Goal: Task Accomplishment & Management: Manage account settings

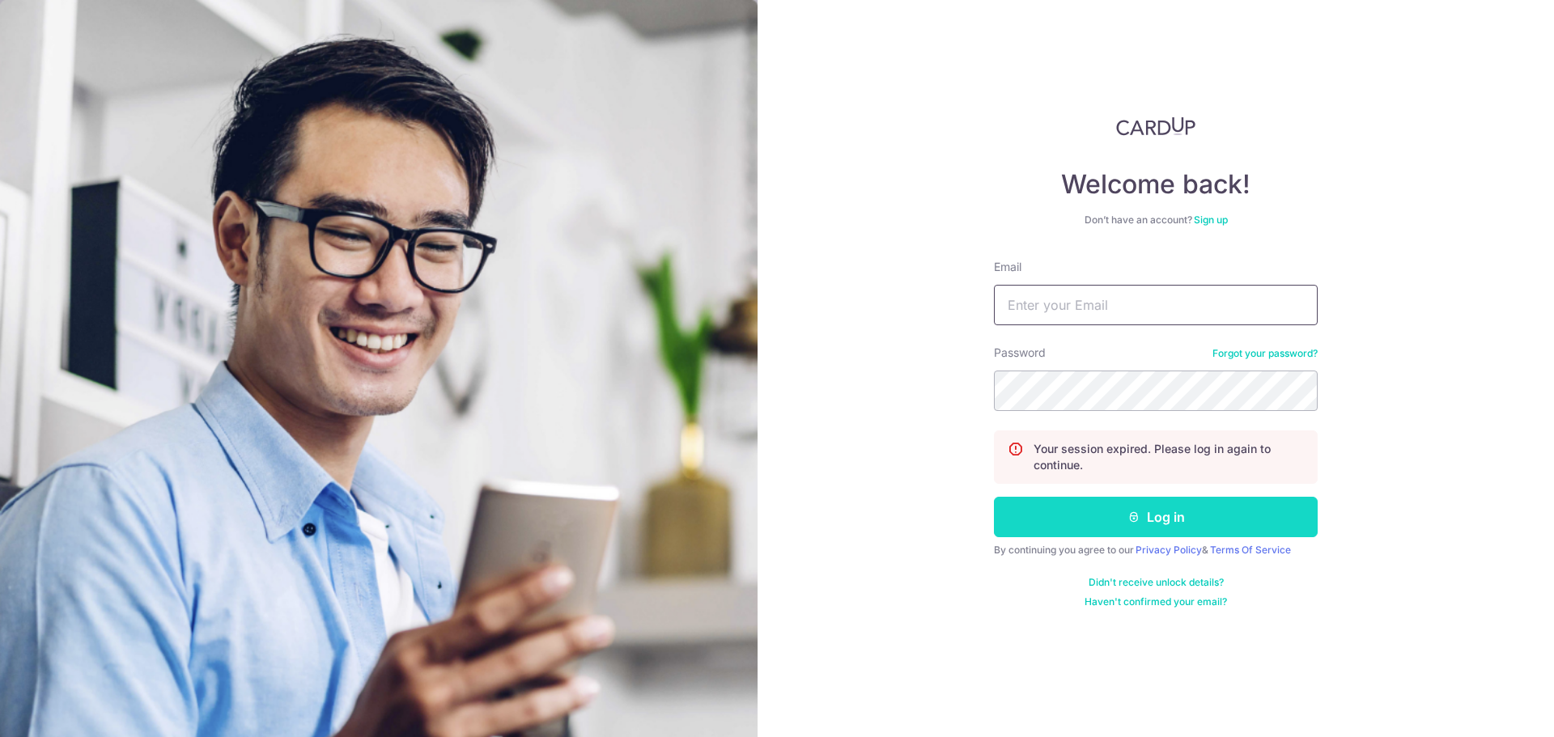
type input "[EMAIL_ADDRESS][DOMAIN_NAME]"
click at [1183, 528] on button "Log in" at bounding box center [1156, 517] width 324 height 40
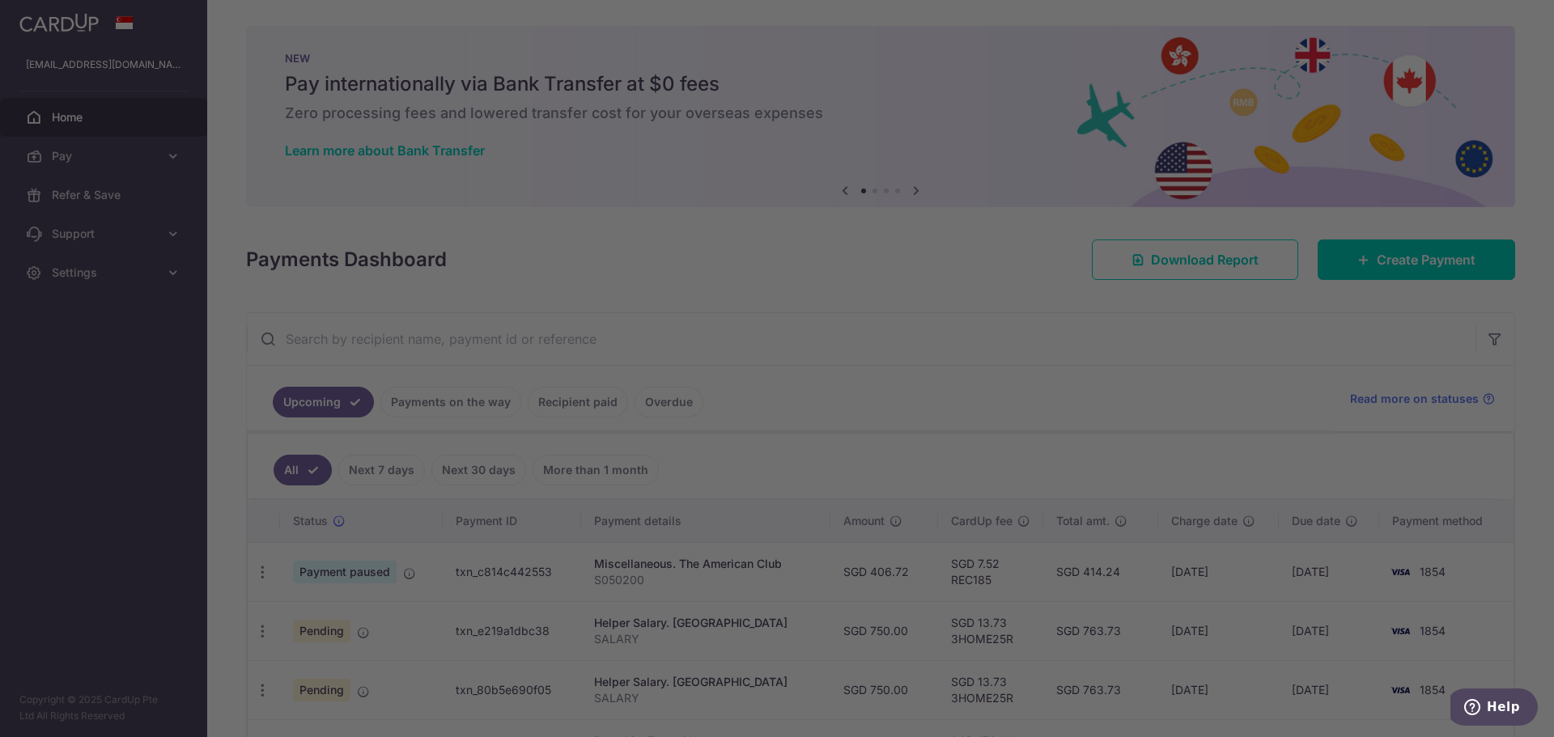
click at [409, 569] on div at bounding box center [784, 372] width 1569 height 744
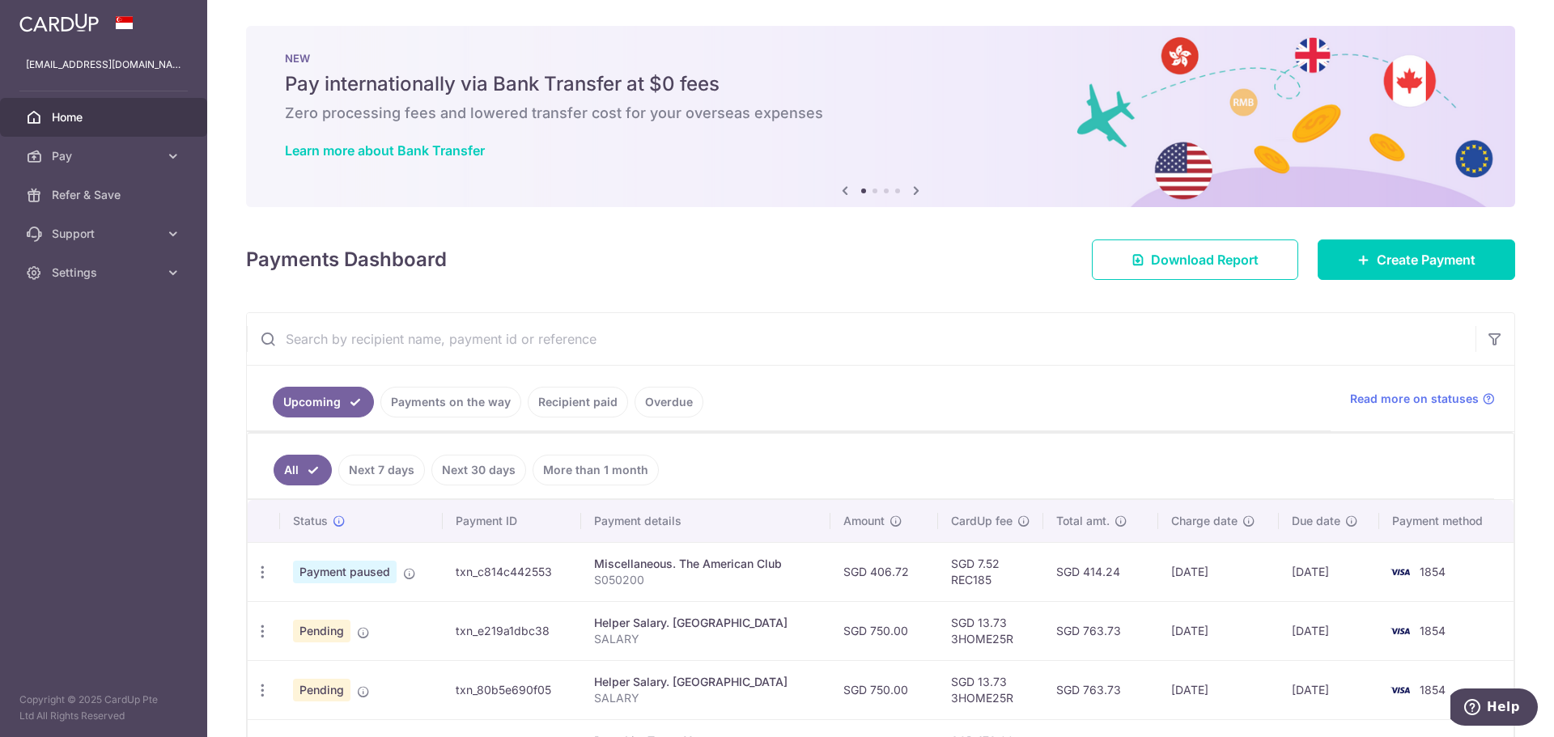
click at [918, 405] on ul "Upcoming Payments on the way Recipient paid Overdue" at bounding box center [789, 399] width 1084 height 66
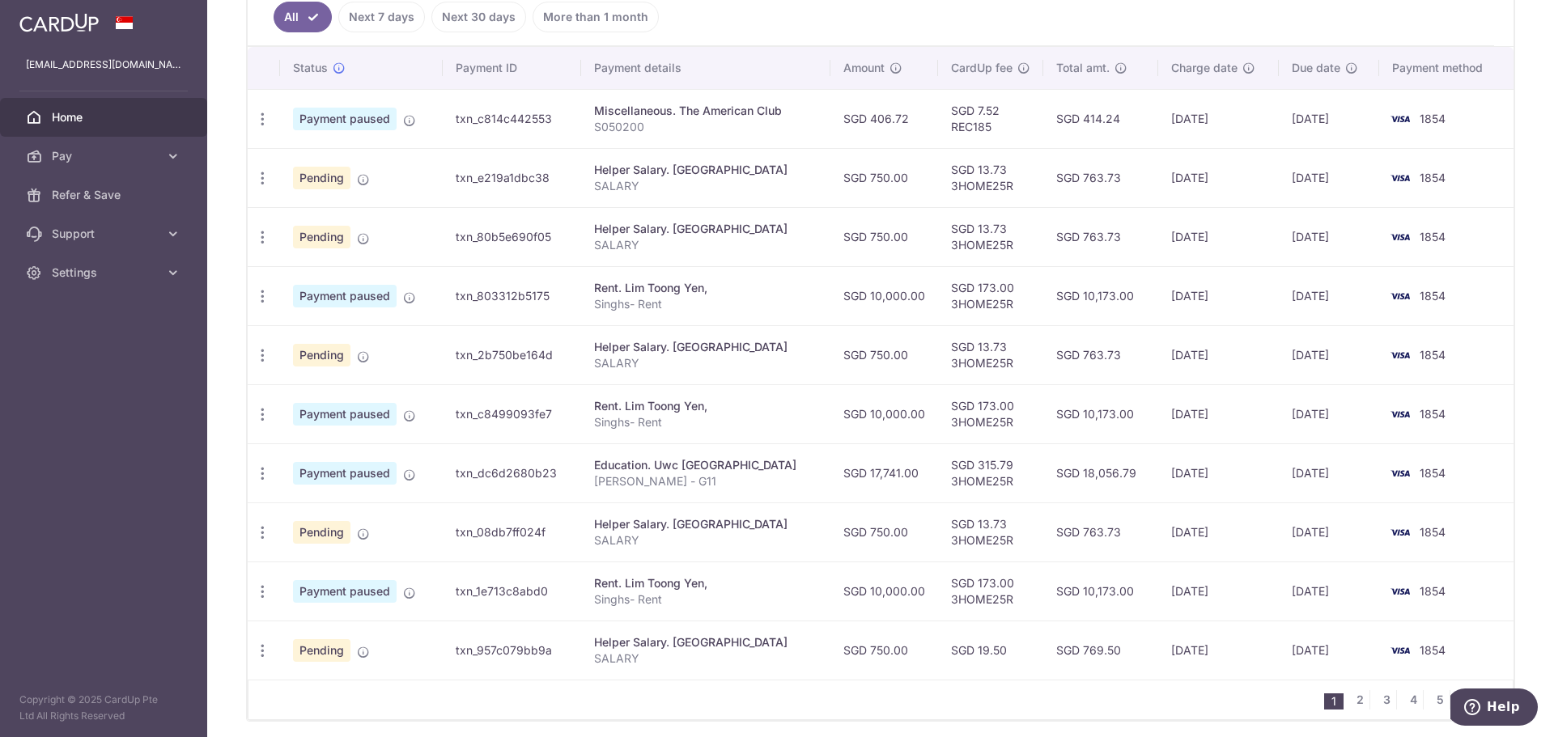
scroll to position [486, 0]
